Goal: Book appointment/travel/reservation

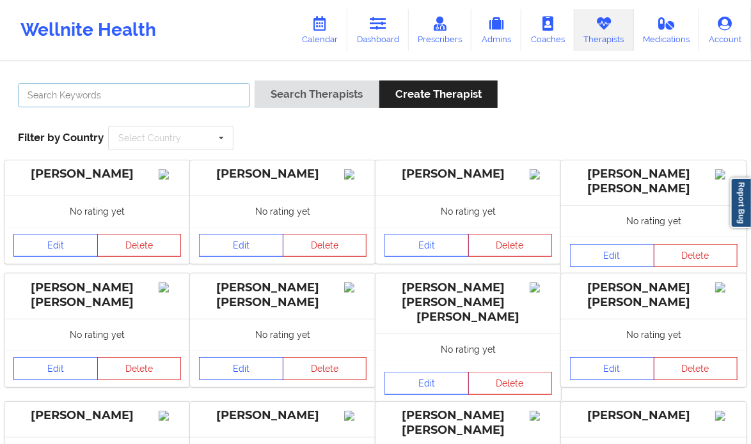
click at [186, 95] on input "text" at bounding box center [134, 95] width 232 height 24
paste input "[PERSON_NAME]"
type input "[PERSON_NAME]"
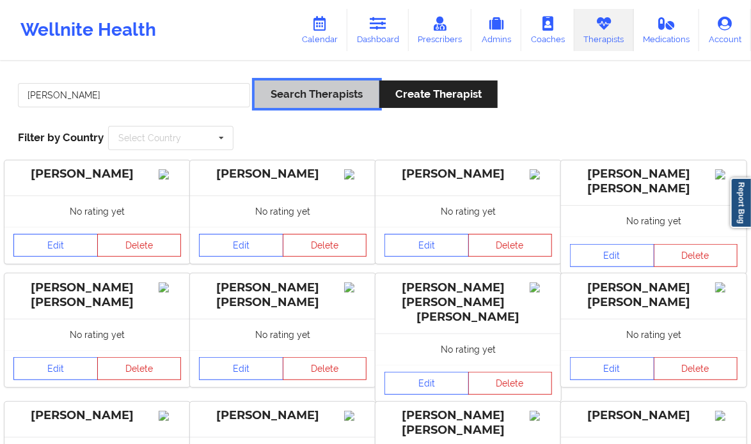
click at [292, 95] on button "Search Therapists" at bounding box center [316, 94] width 124 height 27
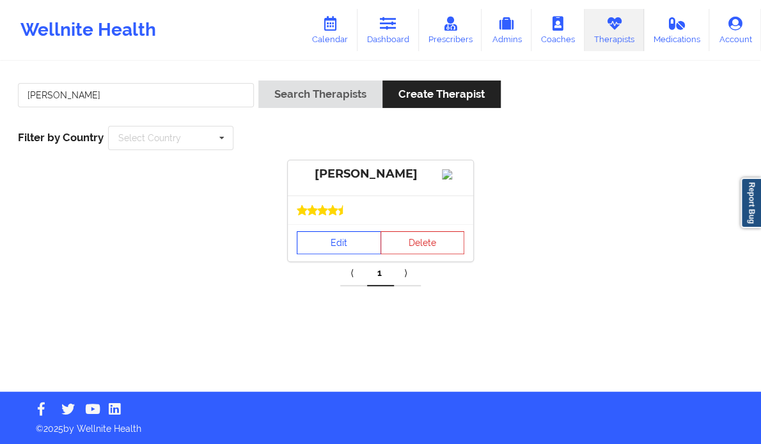
click at [347, 254] on link "Edit" at bounding box center [339, 242] width 84 height 23
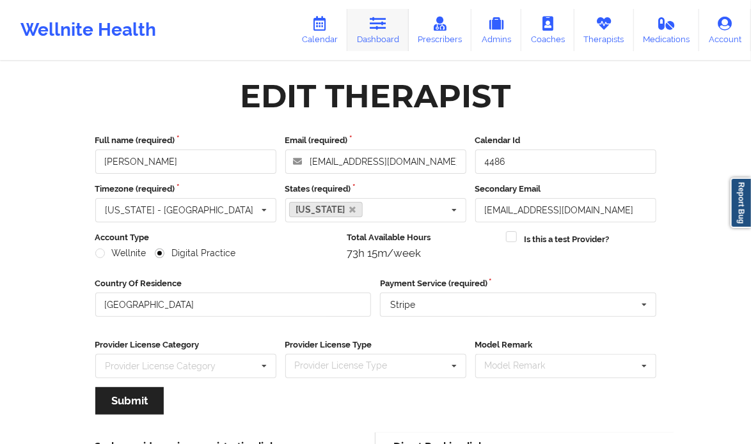
click at [385, 29] on icon at bounding box center [378, 24] width 17 height 14
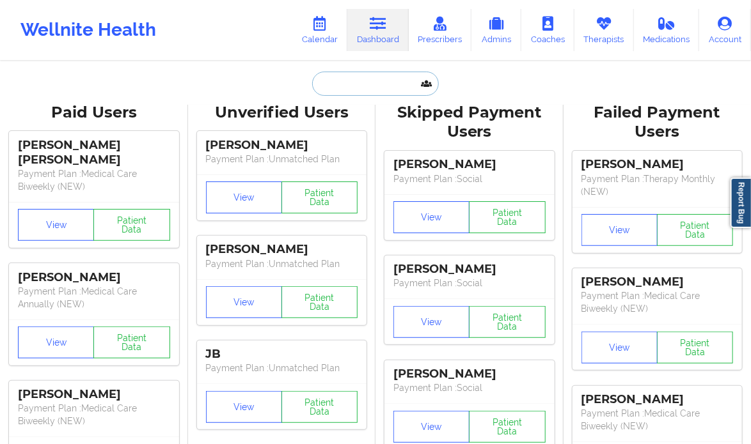
click at [359, 88] on input "text" at bounding box center [375, 84] width 127 height 24
paste input "[PERSON_NAME]"
type input "[PERSON_NAME]"
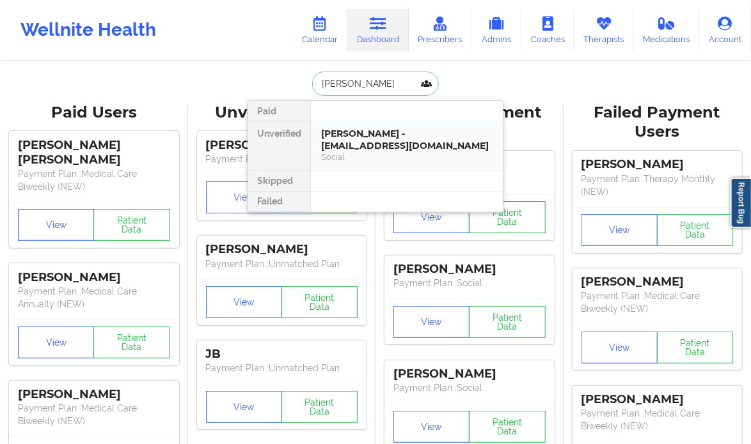
click at [422, 150] on div "[PERSON_NAME] - [EMAIL_ADDRESS][DOMAIN_NAME]" at bounding box center [406, 140] width 171 height 24
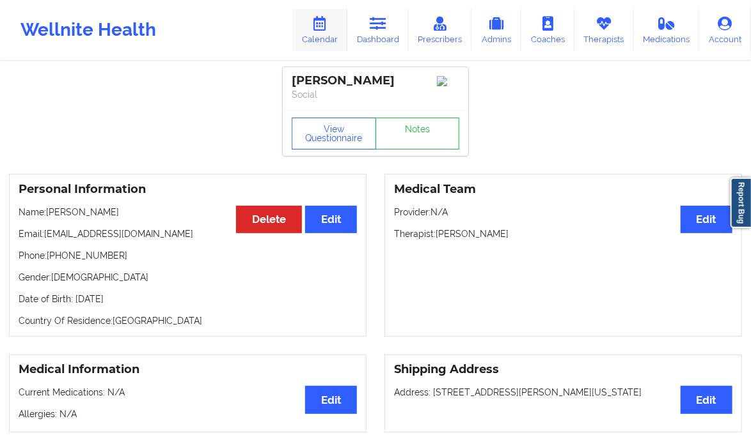
click at [315, 20] on icon at bounding box center [319, 24] width 17 height 14
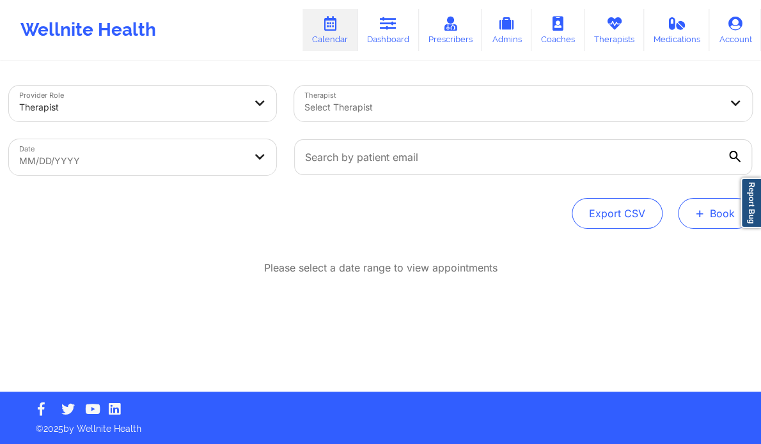
click at [708, 209] on button "+ Book" at bounding box center [715, 213] width 74 height 31
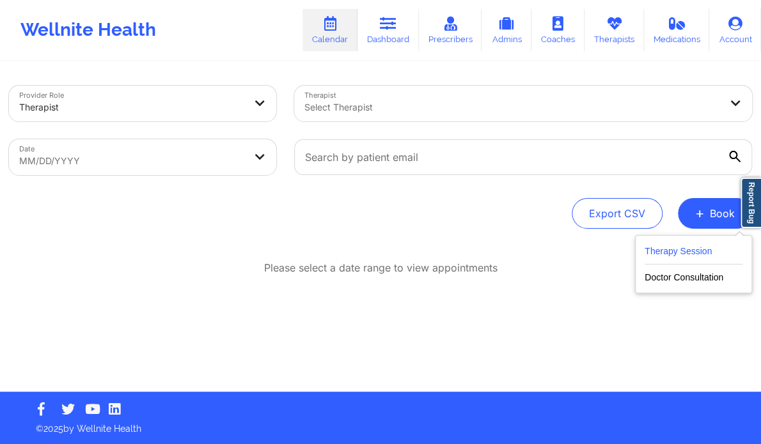
click at [703, 253] on button "Therapy Session" at bounding box center [693, 254] width 98 height 21
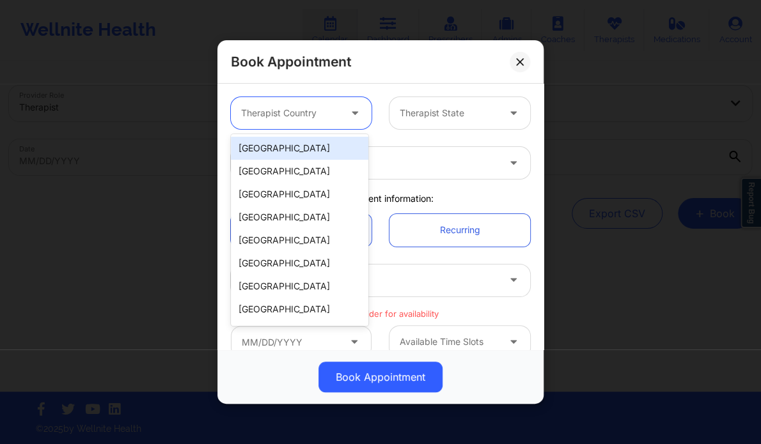
click at [302, 116] on div at bounding box center [290, 112] width 98 height 15
click at [284, 148] on div "[GEOGRAPHIC_DATA]" at bounding box center [299, 148] width 137 height 23
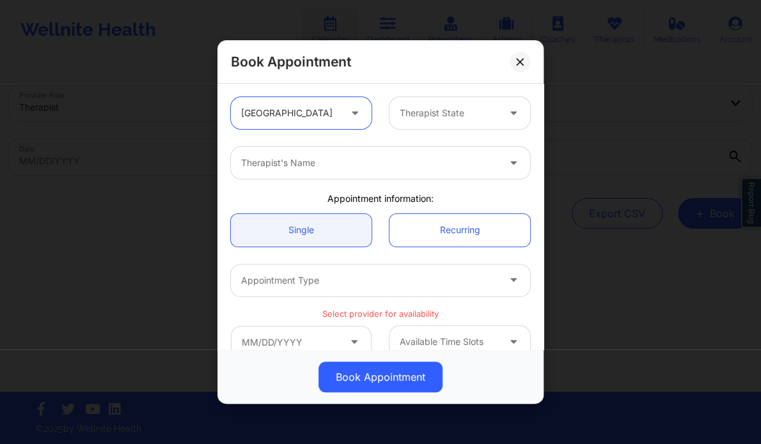
click at [427, 112] on div at bounding box center [449, 112] width 98 height 15
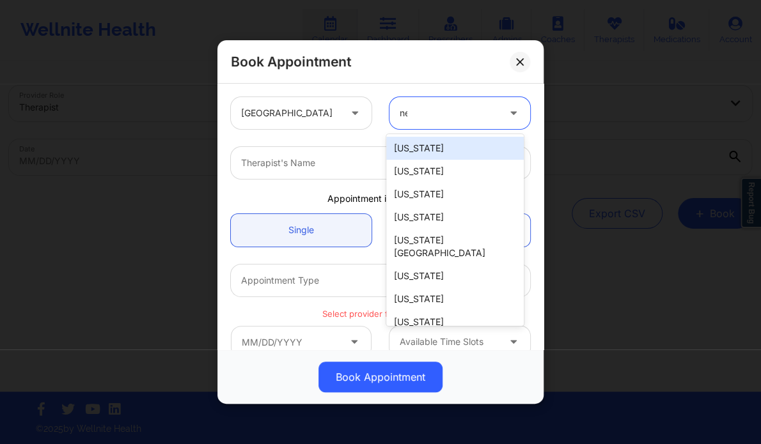
type input "new"
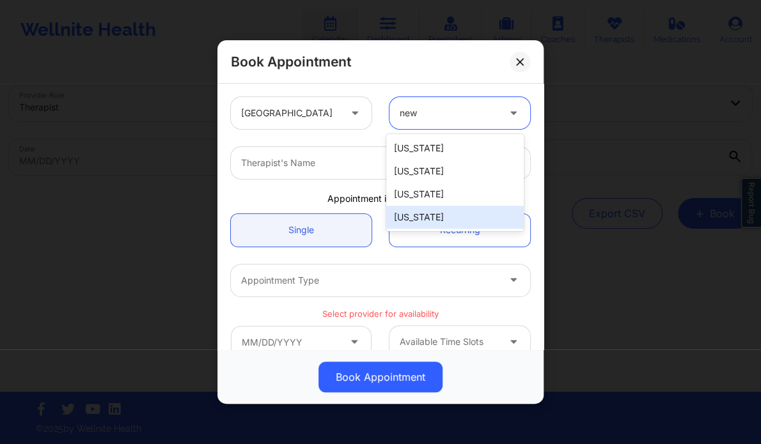
click at [440, 219] on div "[US_STATE]" at bounding box center [454, 217] width 137 height 23
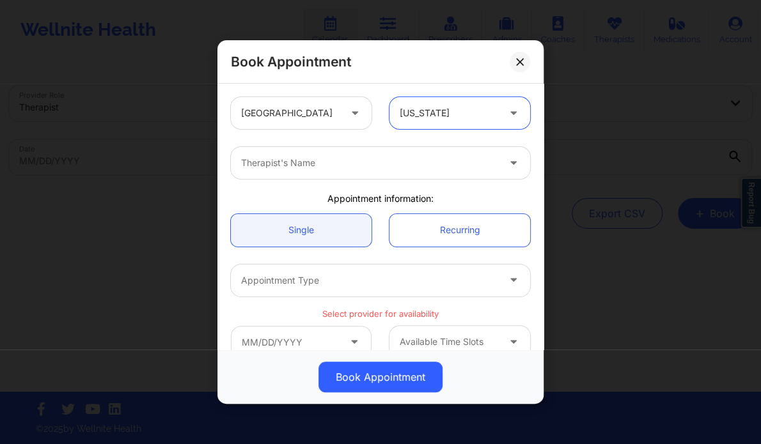
click at [368, 165] on div at bounding box center [369, 162] width 257 height 15
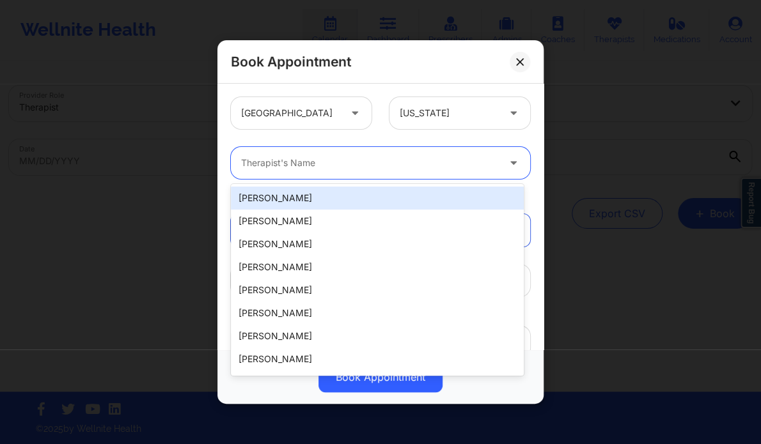
paste input "[PERSON_NAME]"
type input "[PERSON_NAME]"
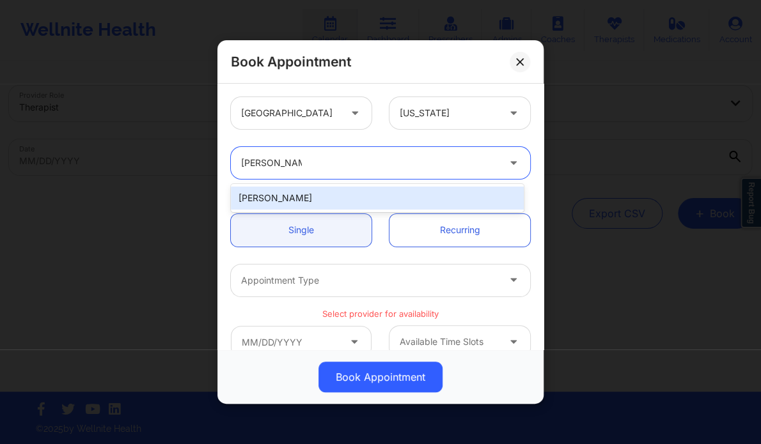
click at [316, 199] on div "[PERSON_NAME]" at bounding box center [377, 198] width 293 height 23
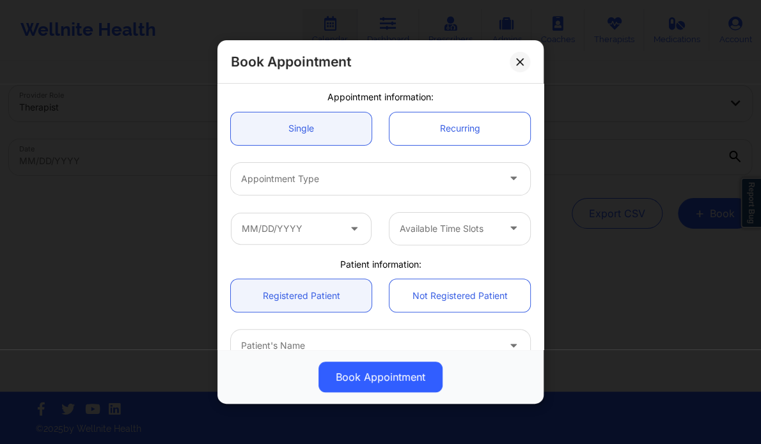
scroll to position [107, 0]
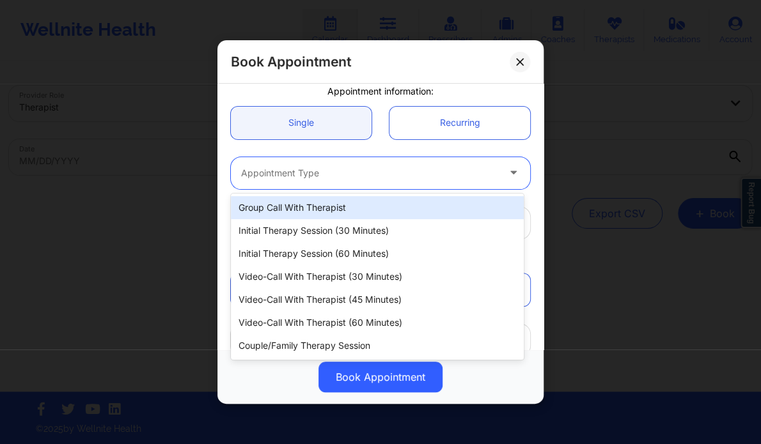
click at [448, 177] on div at bounding box center [369, 173] width 257 height 15
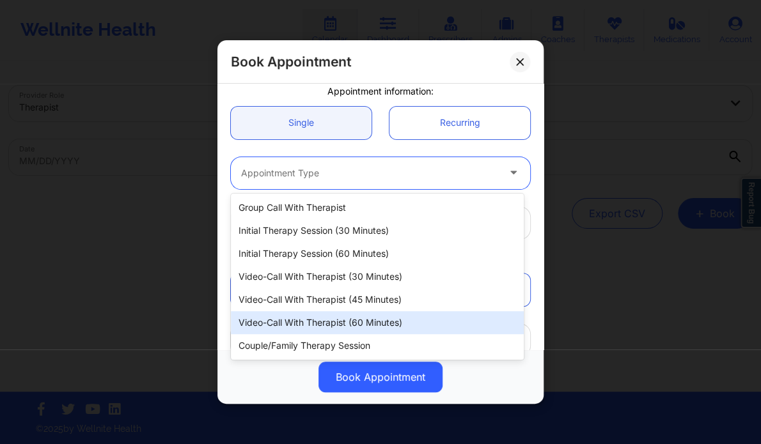
click at [398, 319] on div "Video-Call with Therapist (60 minutes)" at bounding box center [377, 322] width 293 height 23
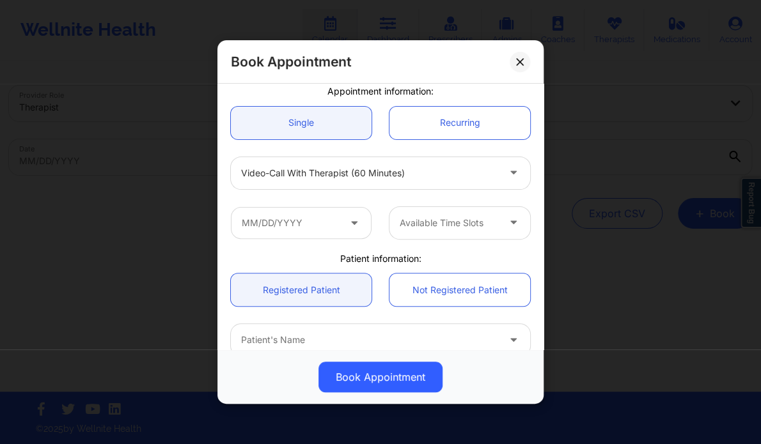
click at [350, 226] on icon at bounding box center [354, 220] width 13 height 11
click at [336, 224] on input "text" at bounding box center [301, 223] width 141 height 32
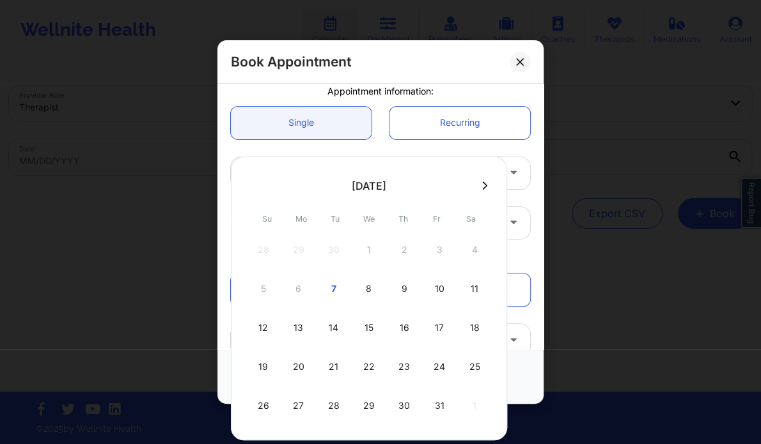
click at [482, 183] on icon at bounding box center [484, 186] width 5 height 10
click at [289, 286] on div "3" at bounding box center [299, 289] width 32 height 36
type input "[DATE]"
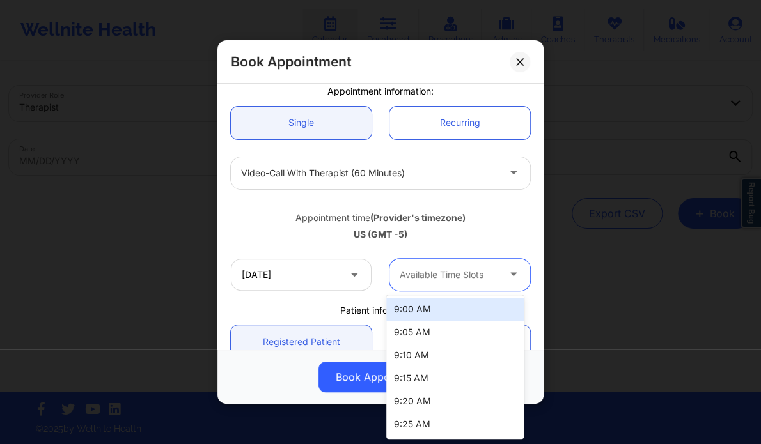
click at [465, 269] on div at bounding box center [449, 274] width 98 height 15
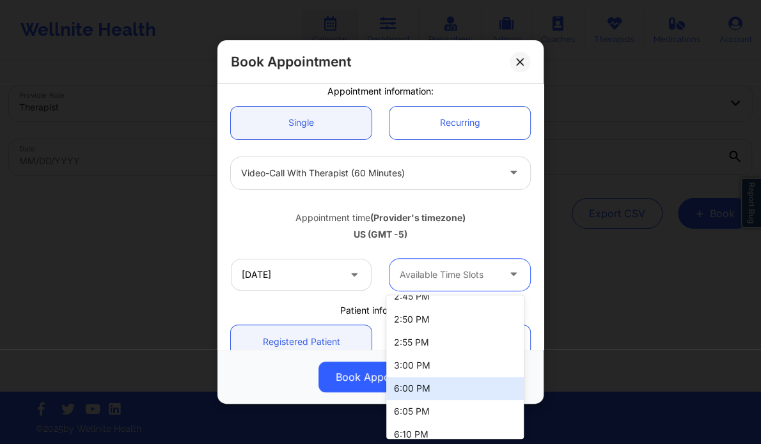
scroll to position [1071, 0]
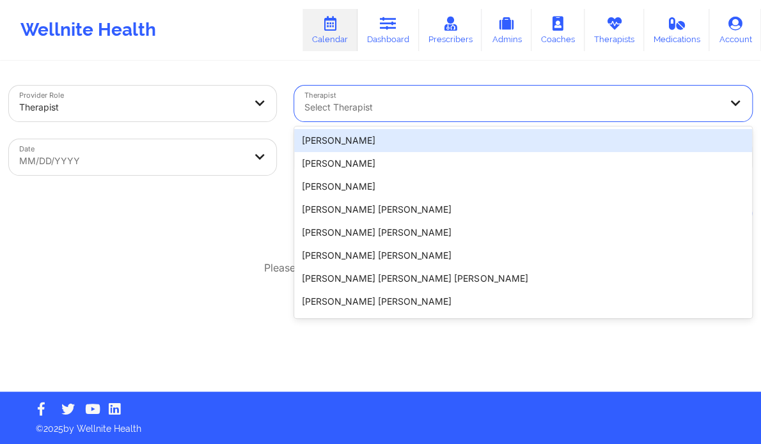
click at [485, 109] on div at bounding box center [512, 107] width 416 height 15
paste input "[PERSON_NAME]"
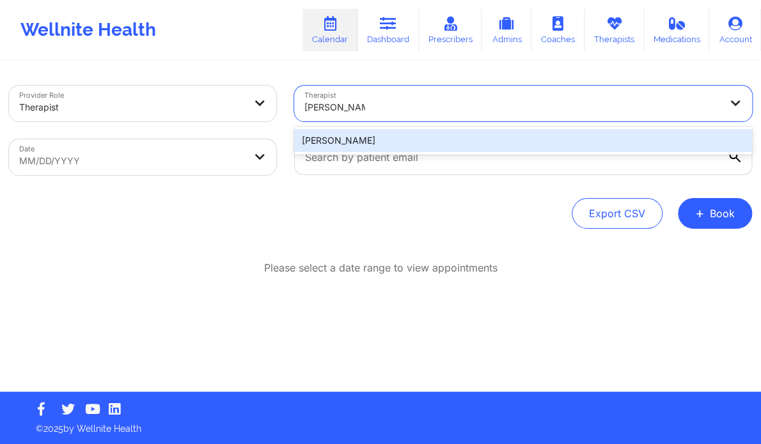
type input "[PERSON_NAME]"
click at [200, 164] on body "Wellnite Health Calendar Dashboard Prescribers Admins Coaches Therapists Medica…" at bounding box center [380, 222] width 761 height 444
select select "2025-8"
select select "2025-9"
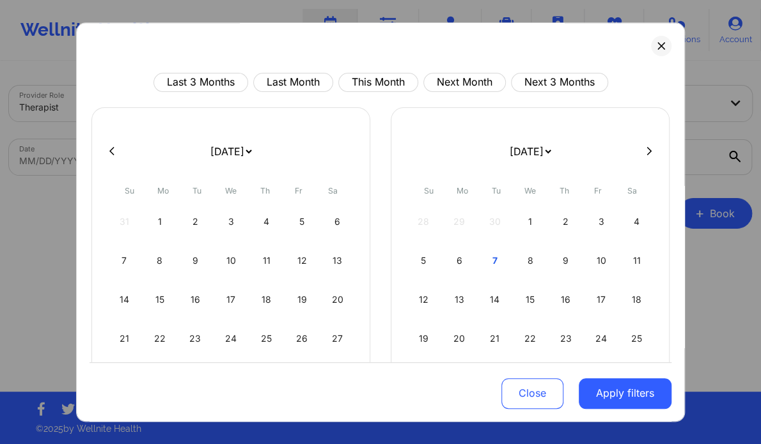
click at [646, 151] on button at bounding box center [649, 151] width 13 height 11
select select "2025-9"
select select "2025-10"
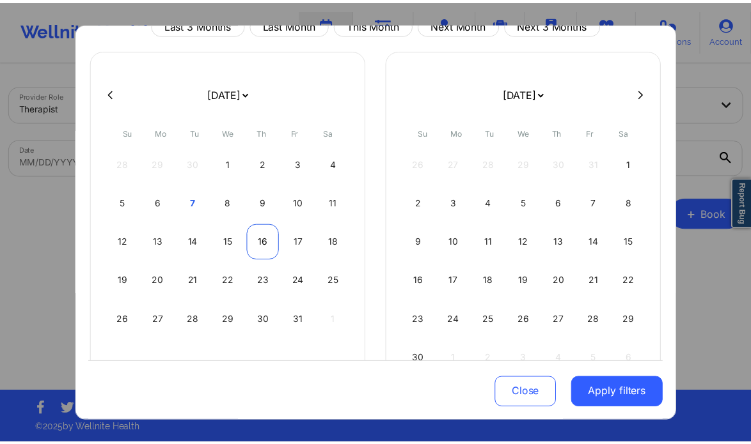
scroll to position [64, 0]
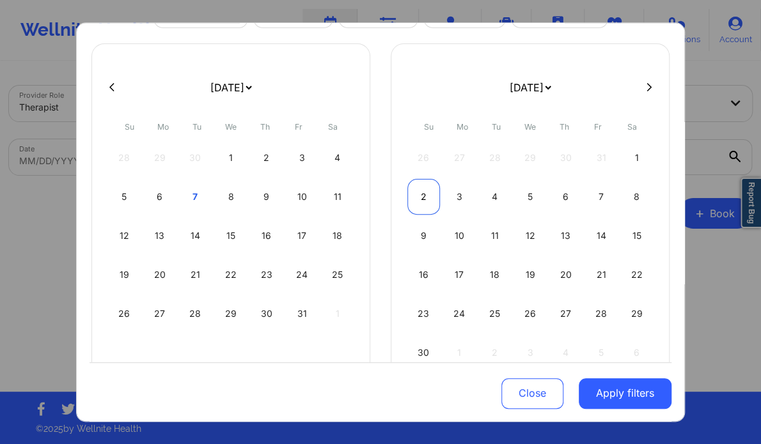
click at [421, 198] on div "2" at bounding box center [423, 197] width 33 height 36
select select "2025-10"
select select "2025-11"
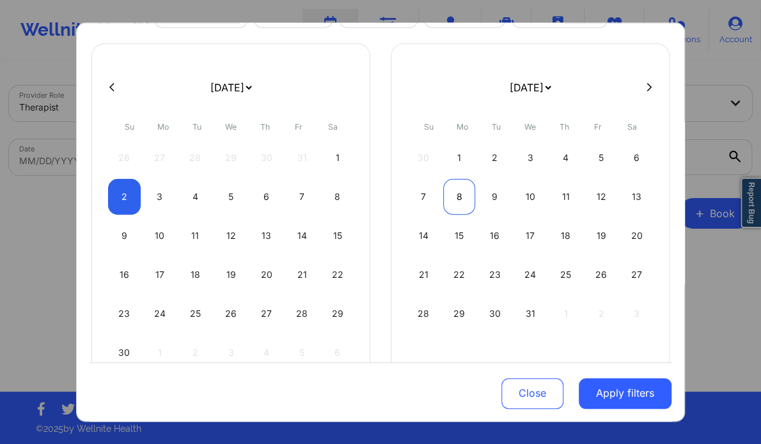
select select "2025-10"
select select "2025-11"
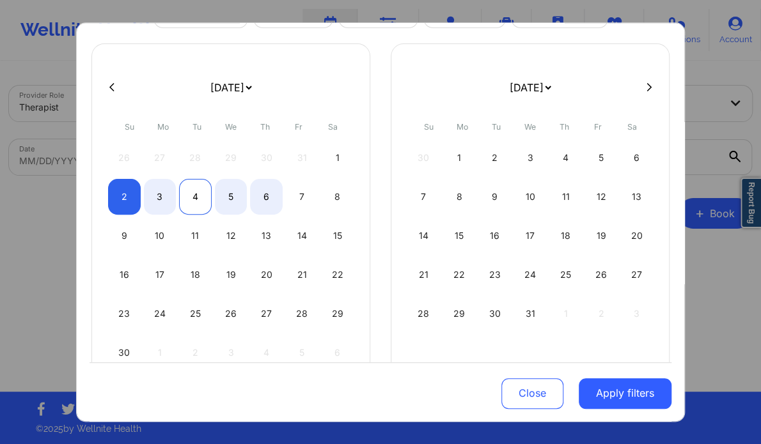
select select "2025-10"
select select "2025-11"
click at [189, 193] on div "4" at bounding box center [195, 197] width 33 height 36
select select "2025-10"
select select "2025-11"
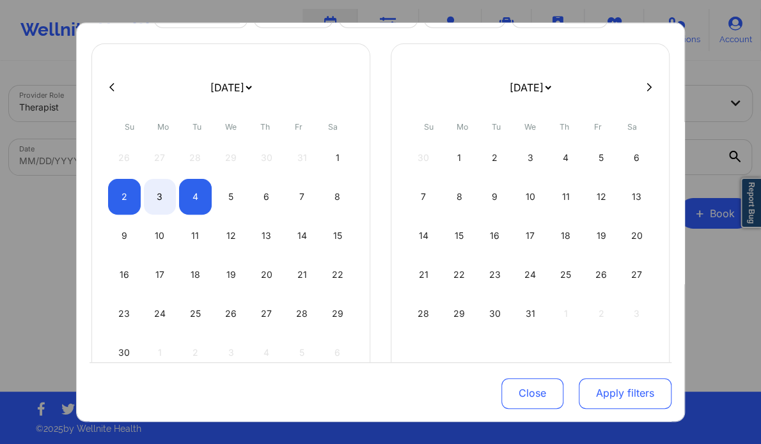
click at [601, 389] on button "Apply filters" at bounding box center [625, 393] width 93 height 31
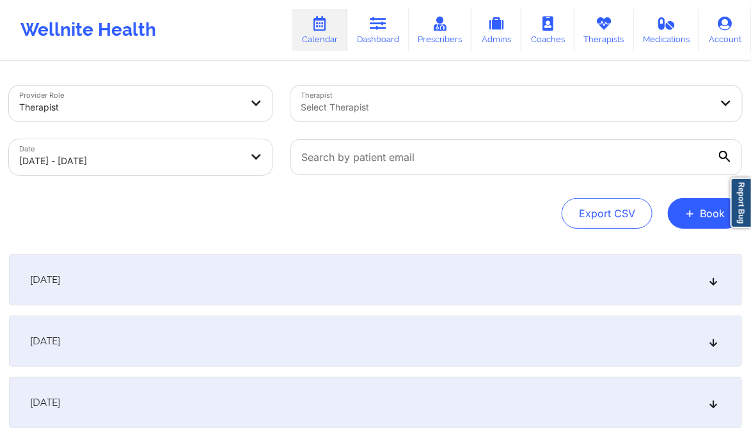
click at [688, 346] on div "November 3, 2025" at bounding box center [375, 341] width 733 height 51
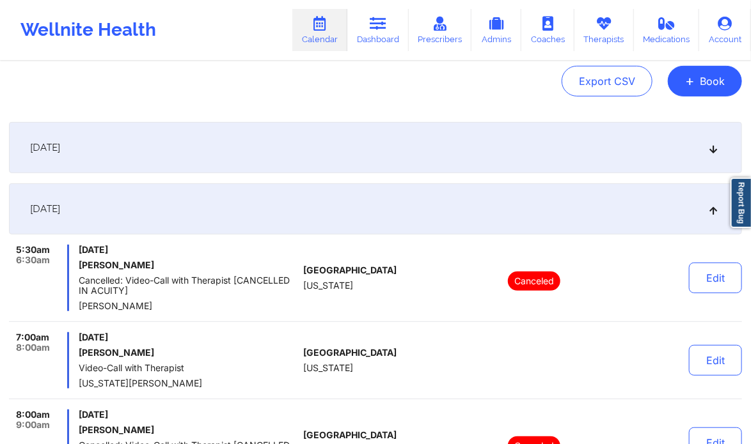
scroll to position [0, 0]
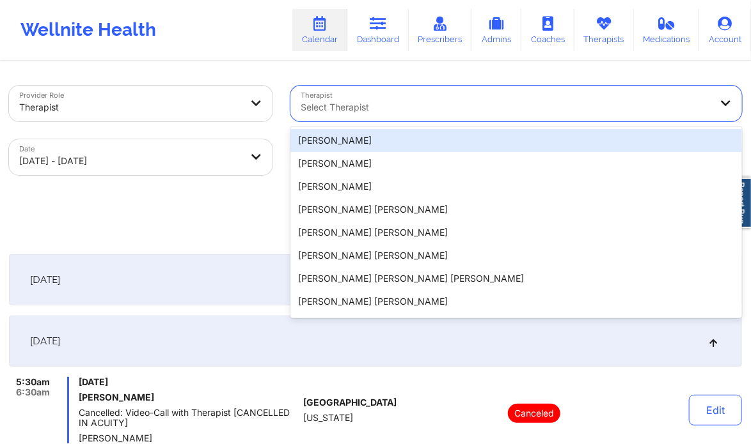
click at [338, 104] on div at bounding box center [504, 107] width 409 height 15
paste input "[PERSON_NAME]"
type input "[PERSON_NAME]"
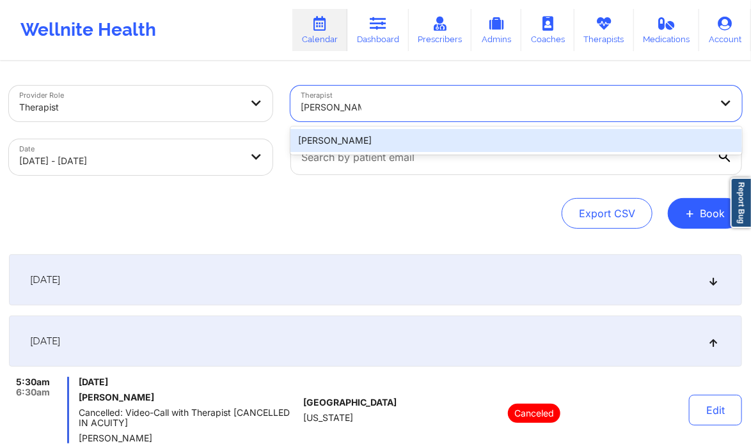
click at [364, 143] on div "[PERSON_NAME]" at bounding box center [515, 140] width 451 height 23
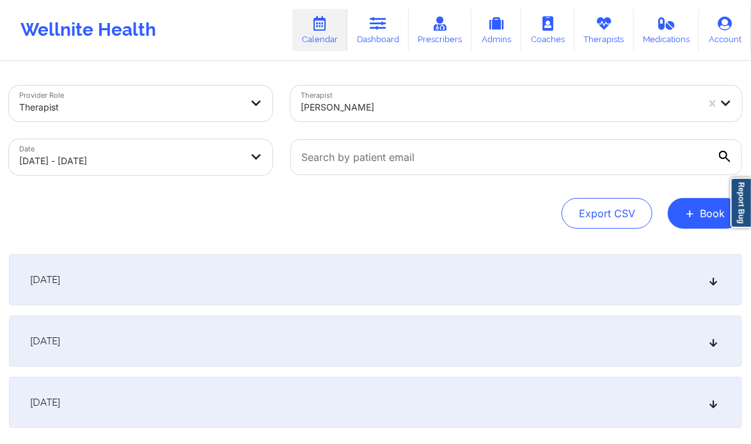
click at [593, 337] on div "November 3, 2025" at bounding box center [375, 341] width 733 height 51
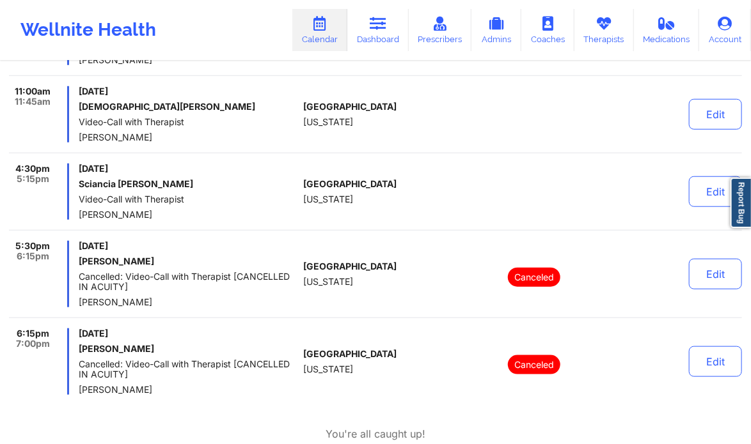
scroll to position [380, 0]
